Goal: Information Seeking & Learning: Learn about a topic

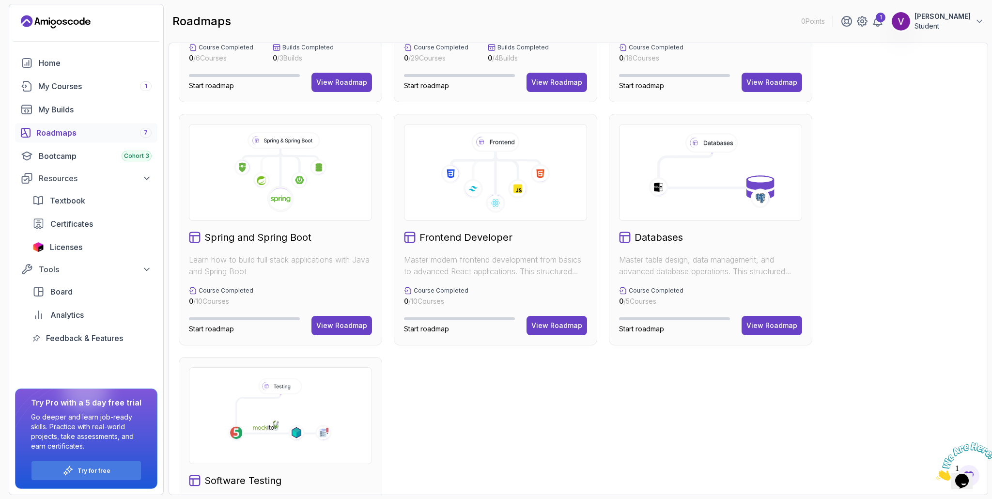
scroll to position [194, 0]
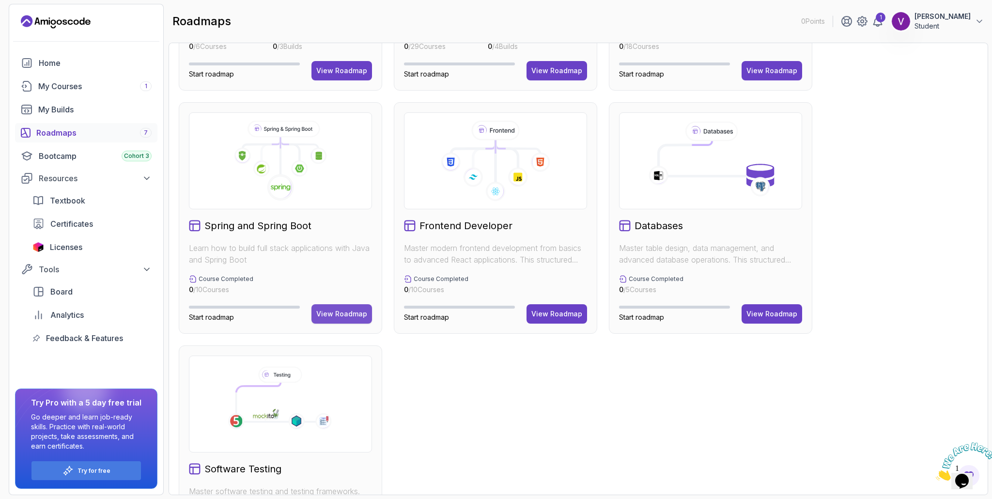
click at [343, 313] on div "View Roadmap" at bounding box center [341, 314] width 51 height 10
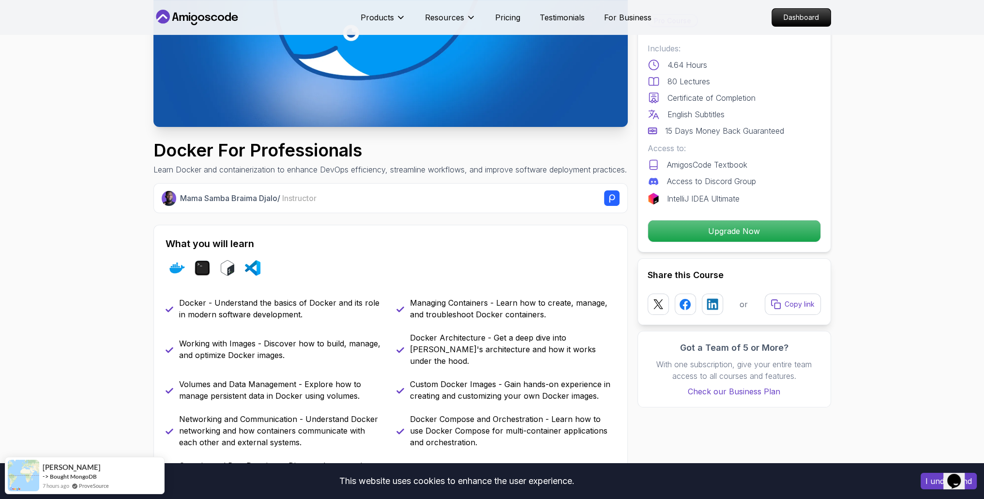
scroll to position [242, 0]
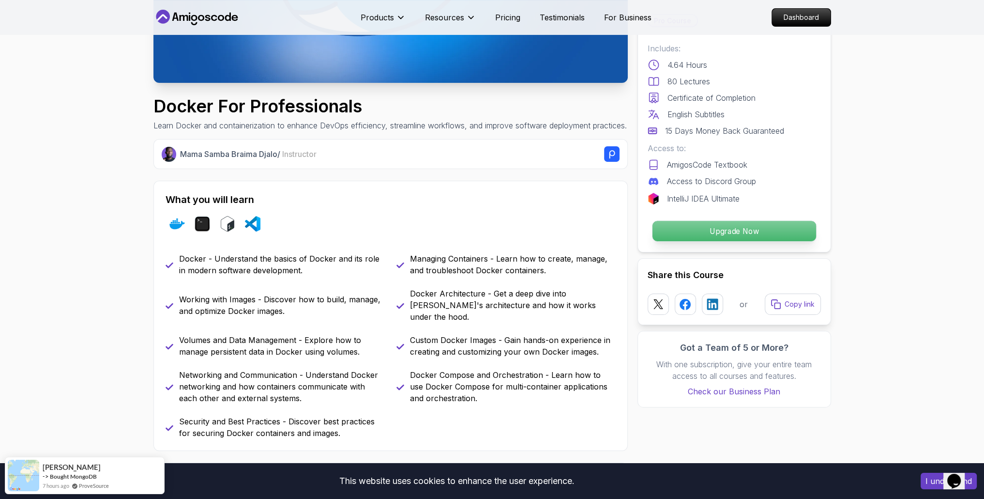
click at [710, 228] on p "Upgrade Now" at bounding box center [734, 231] width 164 height 20
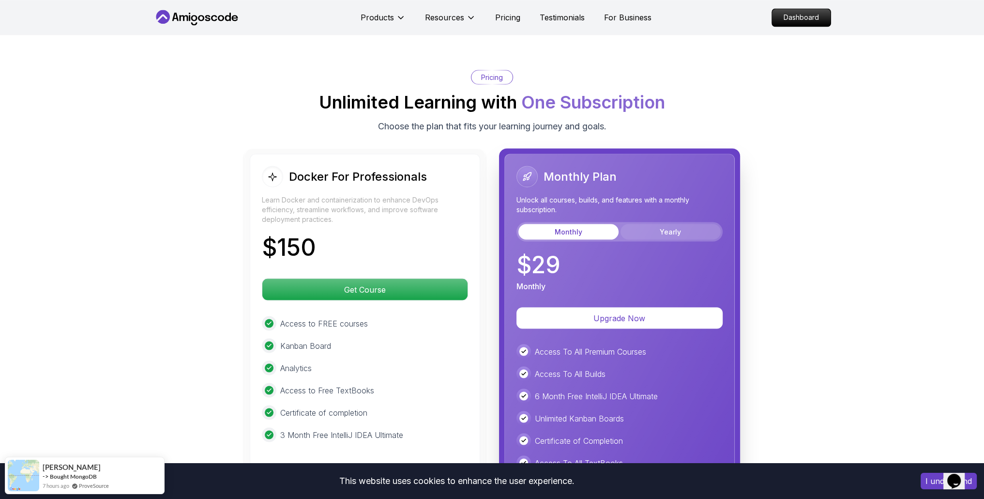
scroll to position [2400, 0]
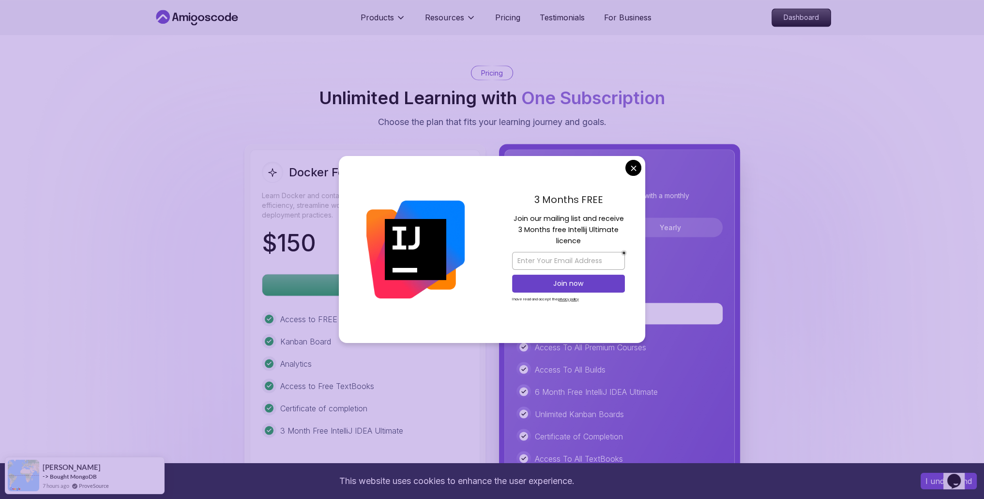
click at [638, 172] on body "This website uses cookies to enhance the user experience. I understand Products…" at bounding box center [492, 156] width 984 height 5113
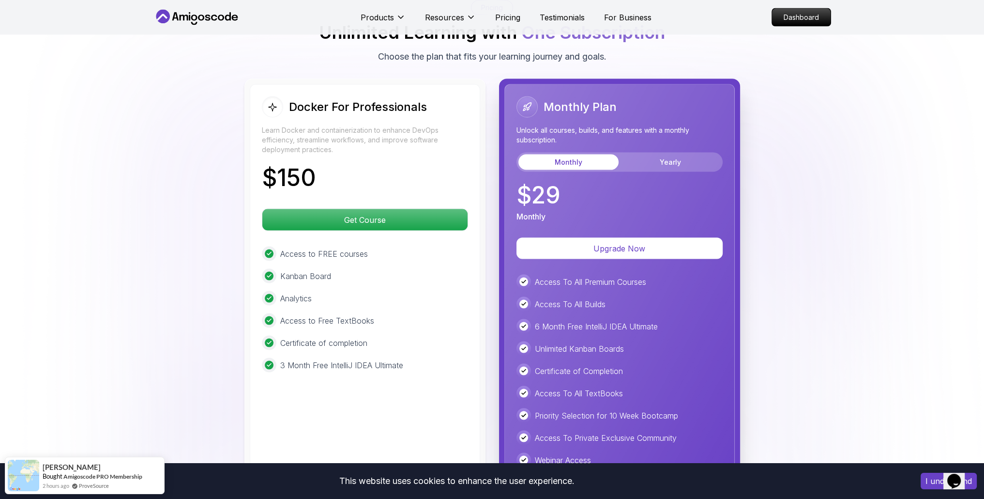
scroll to position [2448, 0]
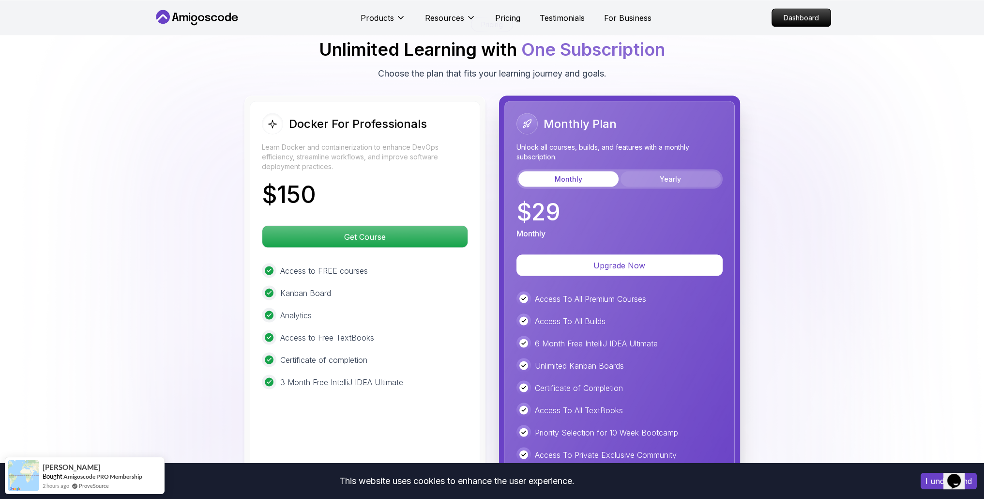
click at [690, 181] on button "Yearly" at bounding box center [671, 178] width 100 height 15
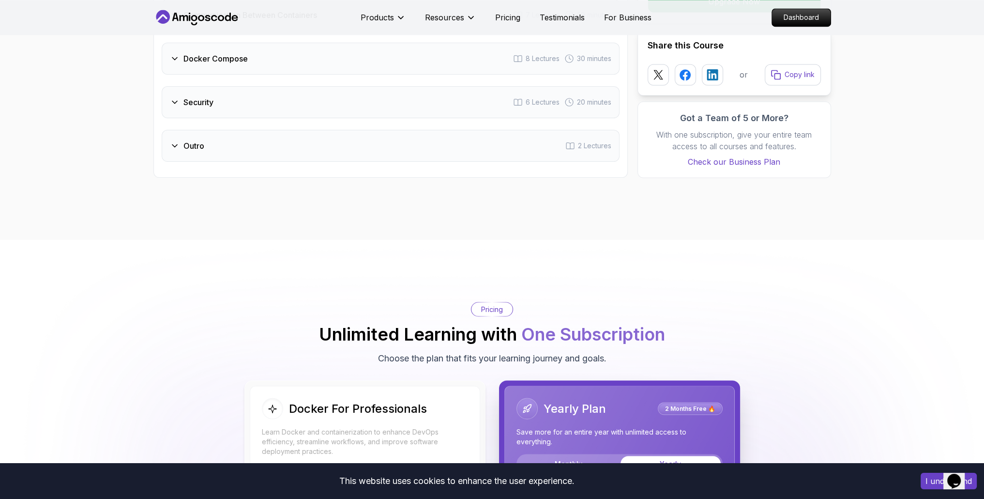
scroll to position [2157, 0]
